Goal: Navigation & Orientation: Find specific page/section

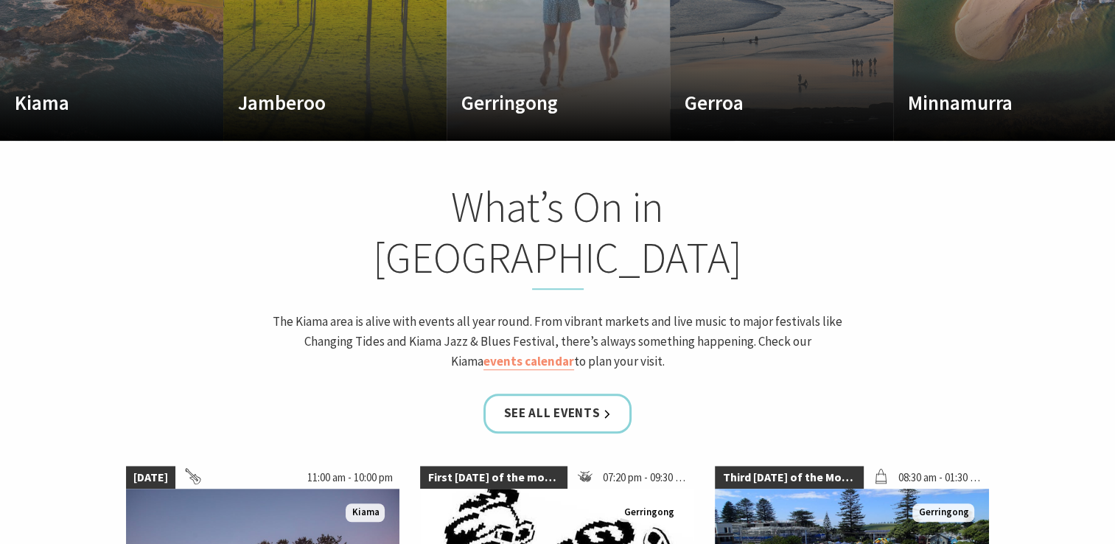
scroll to position [1040, 0]
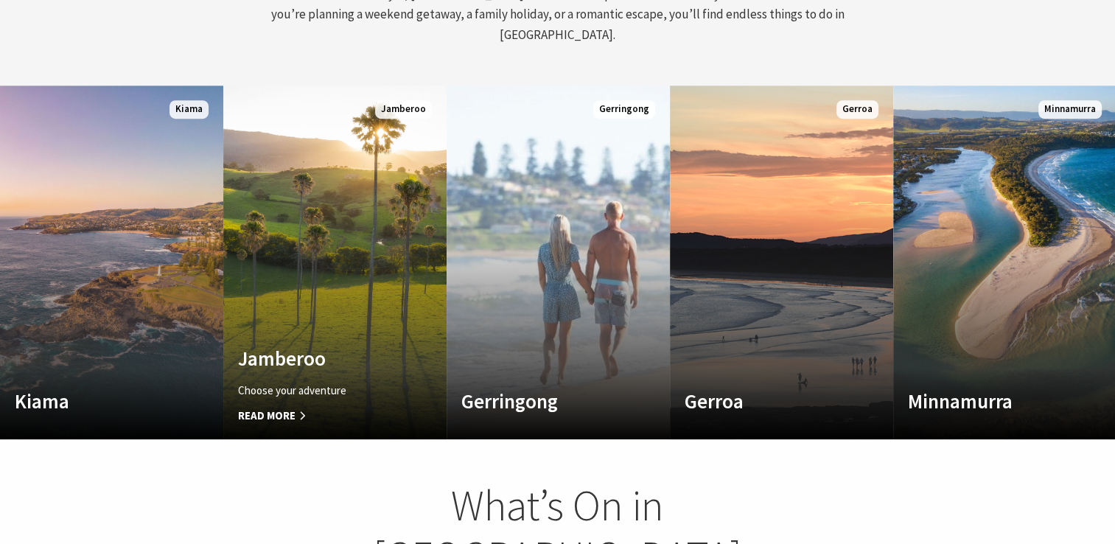
scroll to position [251, 1126]
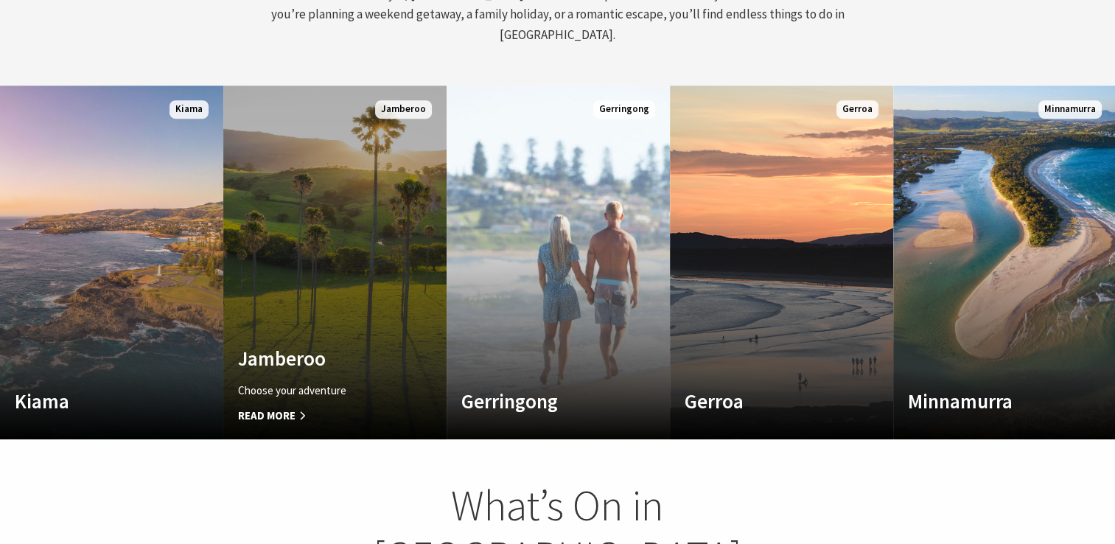
click at [292, 407] on span "Read More" at bounding box center [318, 416] width 161 height 18
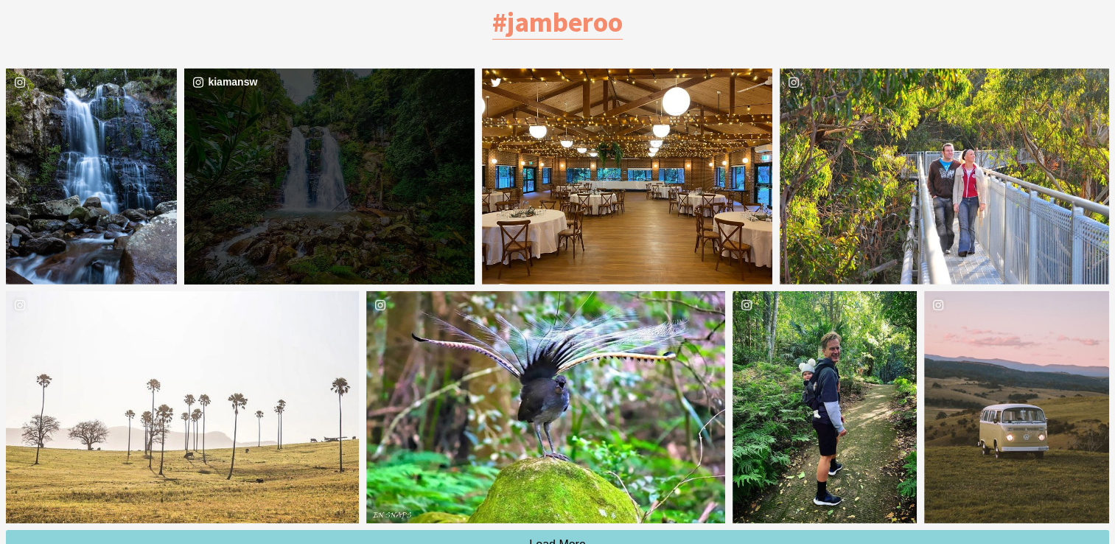
scroll to position [4394, 0]
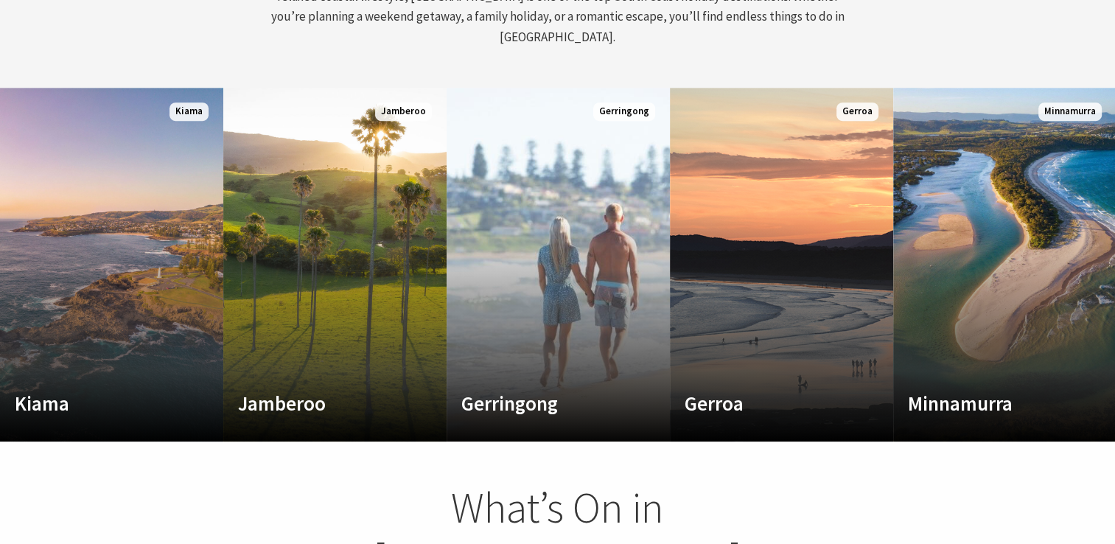
scroll to position [23, 1126]
